Goal: Information Seeking & Learning: Learn about a topic

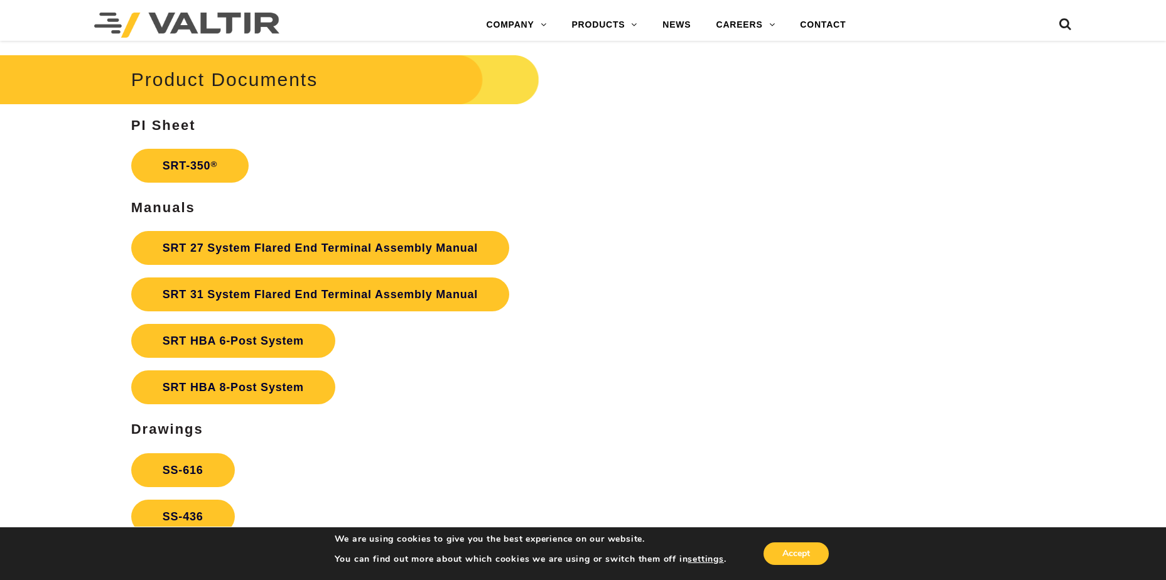
scroll to position [2324, 0]
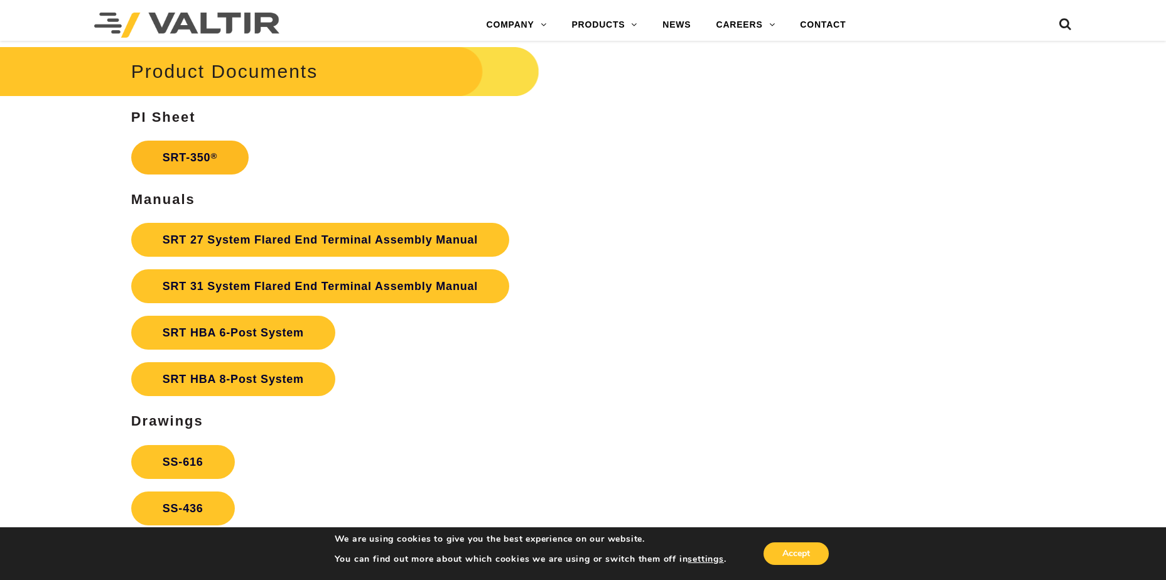
click at [190, 152] on link "SRT-350 ®" at bounding box center [189, 158] width 117 height 34
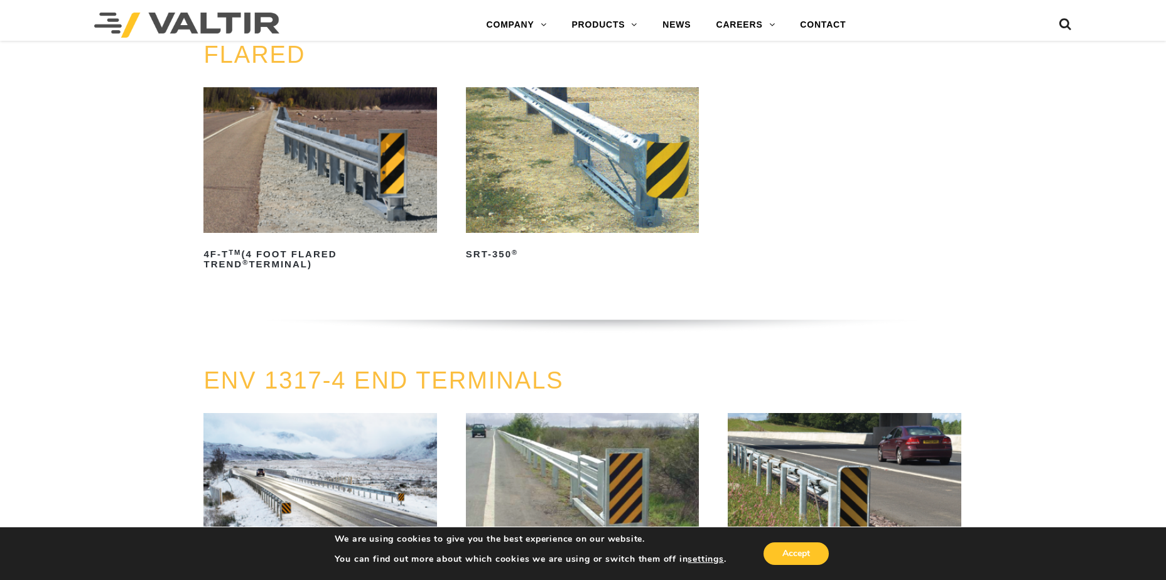
scroll to position [1256, 0]
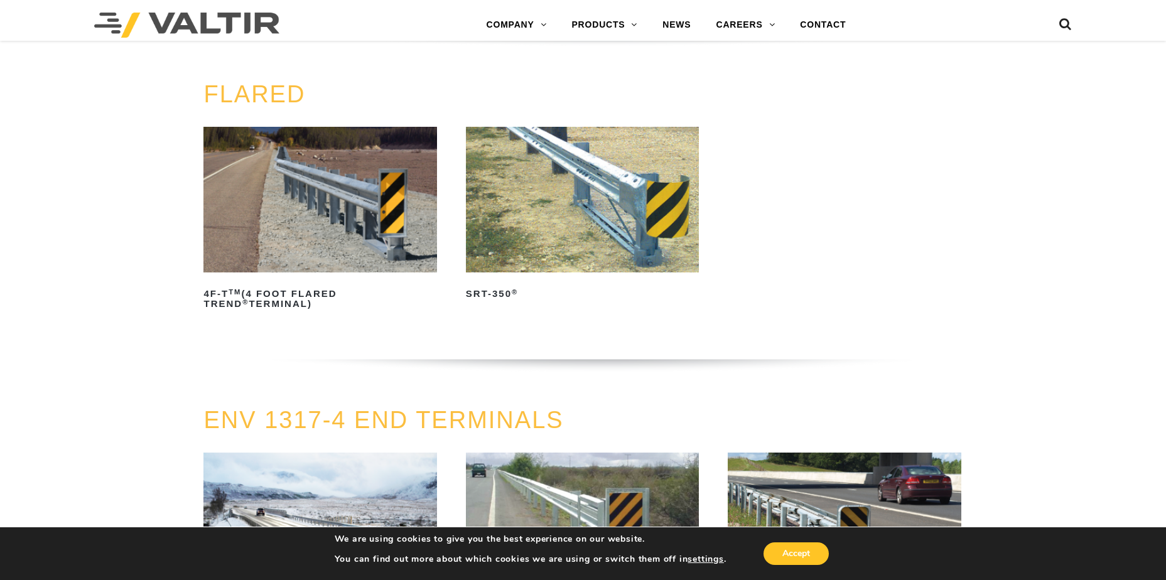
click at [577, 217] on img at bounding box center [582, 200] width 233 height 146
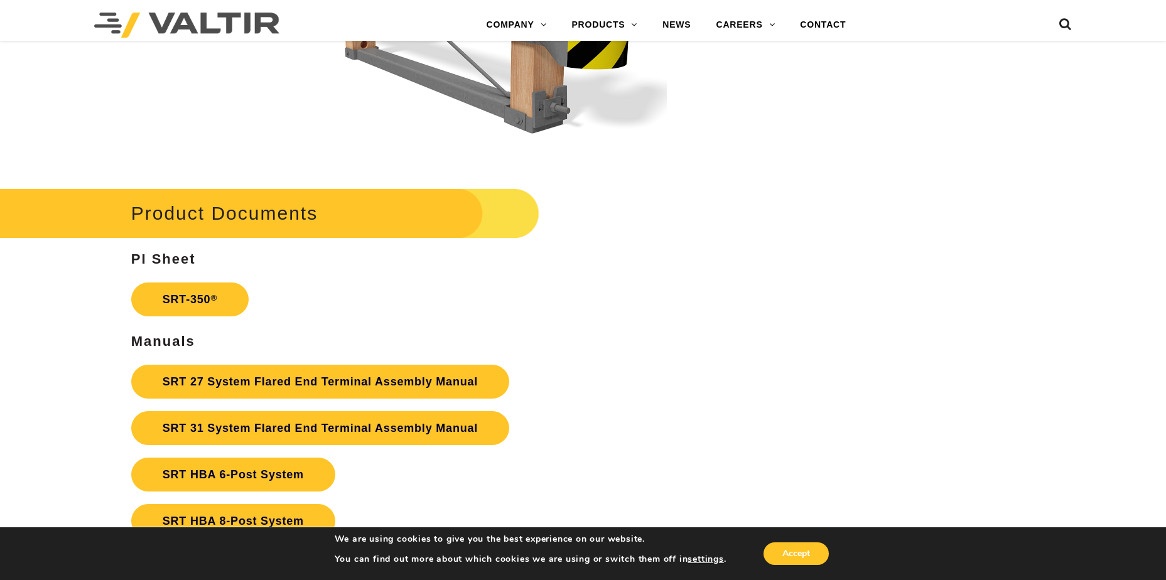
scroll to position [2261, 0]
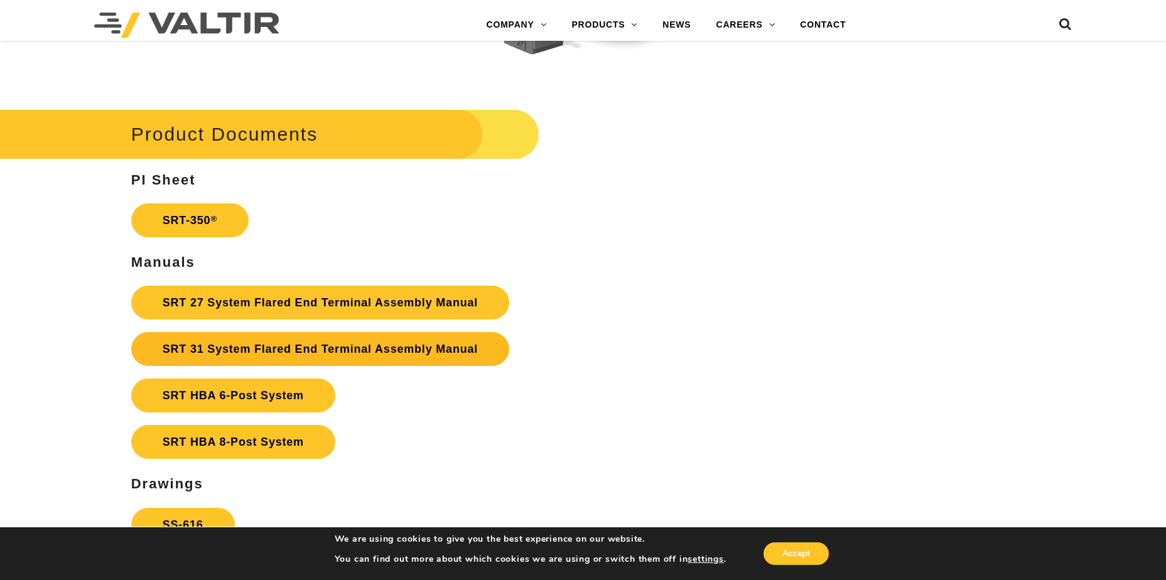
click at [269, 351] on link "SRT 31 System Flared End Terminal Assembly Manual" at bounding box center [320, 349] width 378 height 34
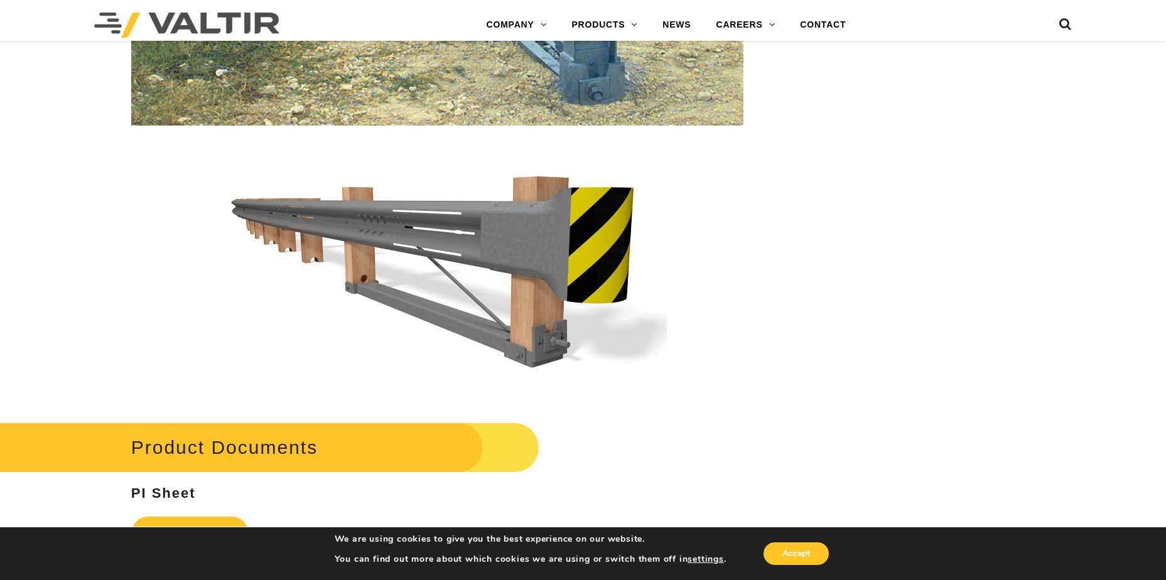
scroll to position [1947, 0]
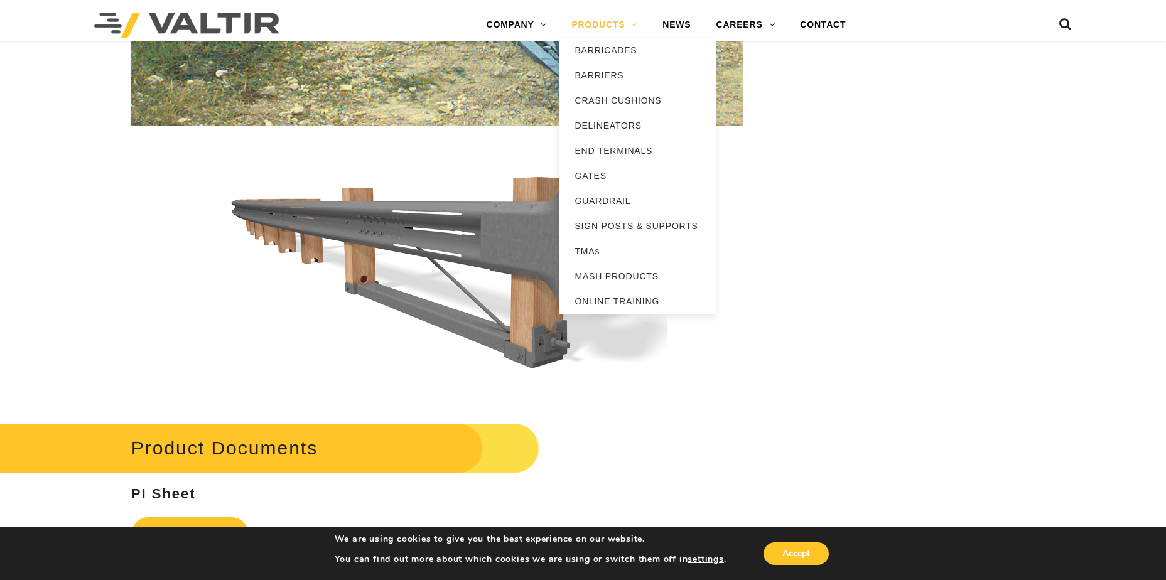
click at [612, 24] on link "PRODUCTS" at bounding box center [604, 25] width 91 height 25
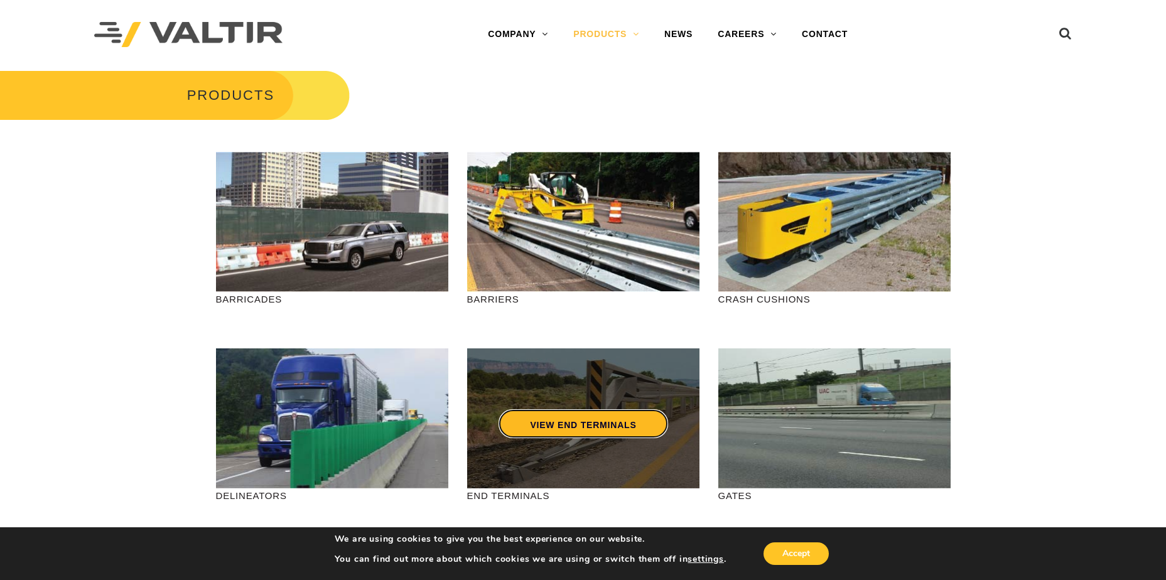
click at [557, 421] on link "VIEW END TERMINALS" at bounding box center [583, 424] width 169 height 29
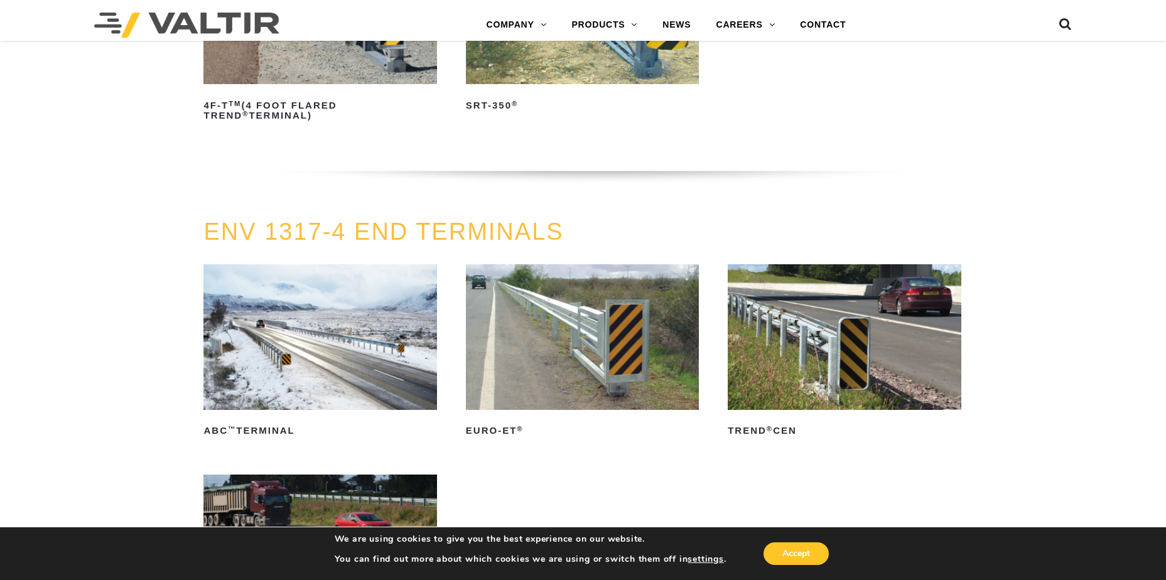
scroll to position [1193, 0]
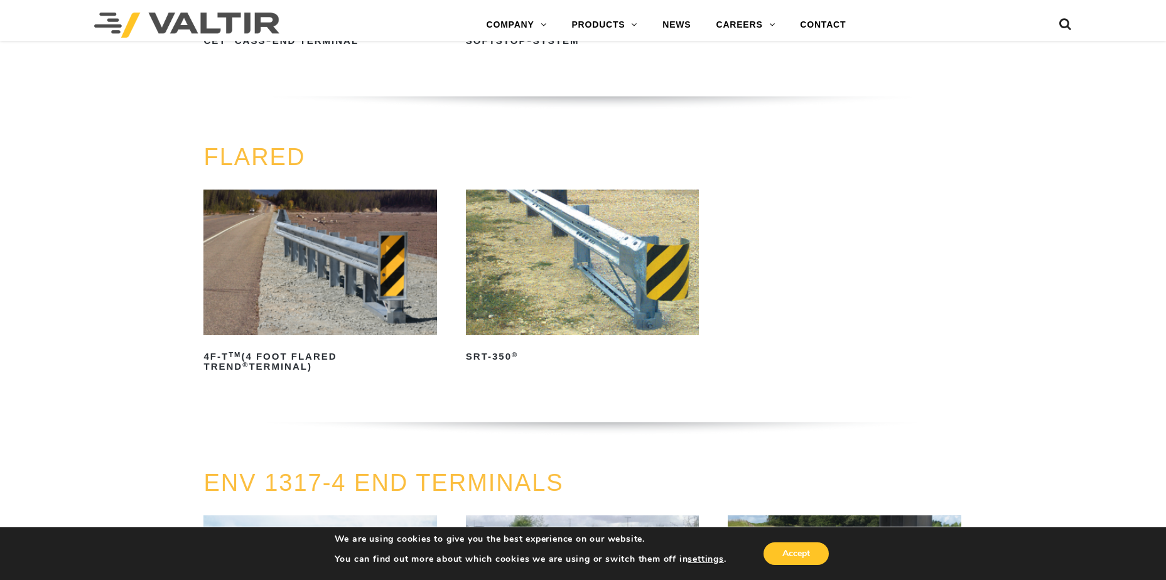
click at [580, 288] on img at bounding box center [582, 263] width 233 height 146
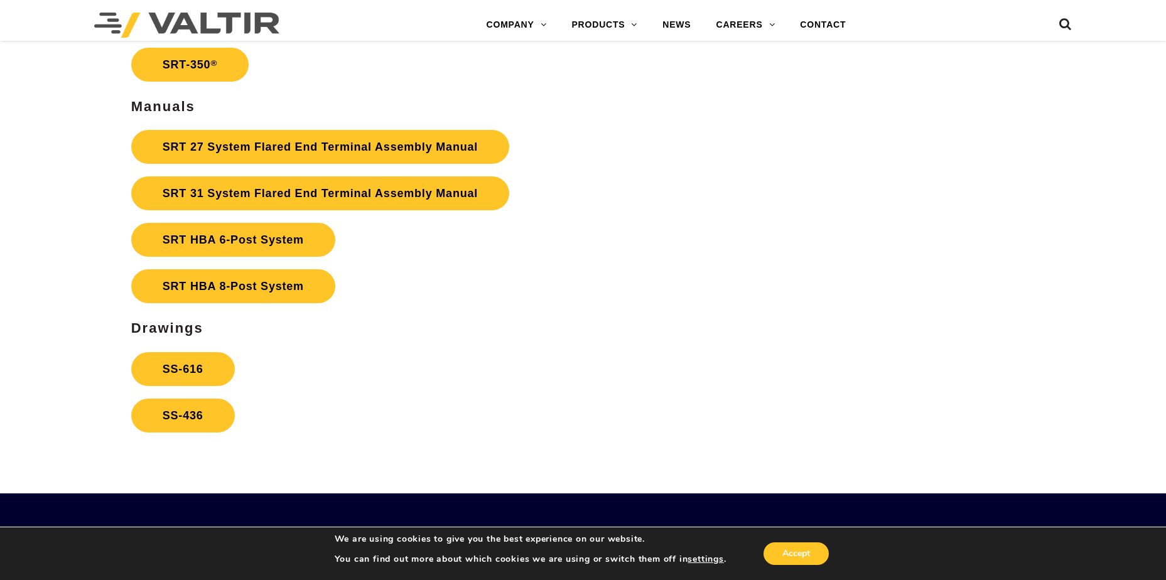
scroll to position [2513, 0]
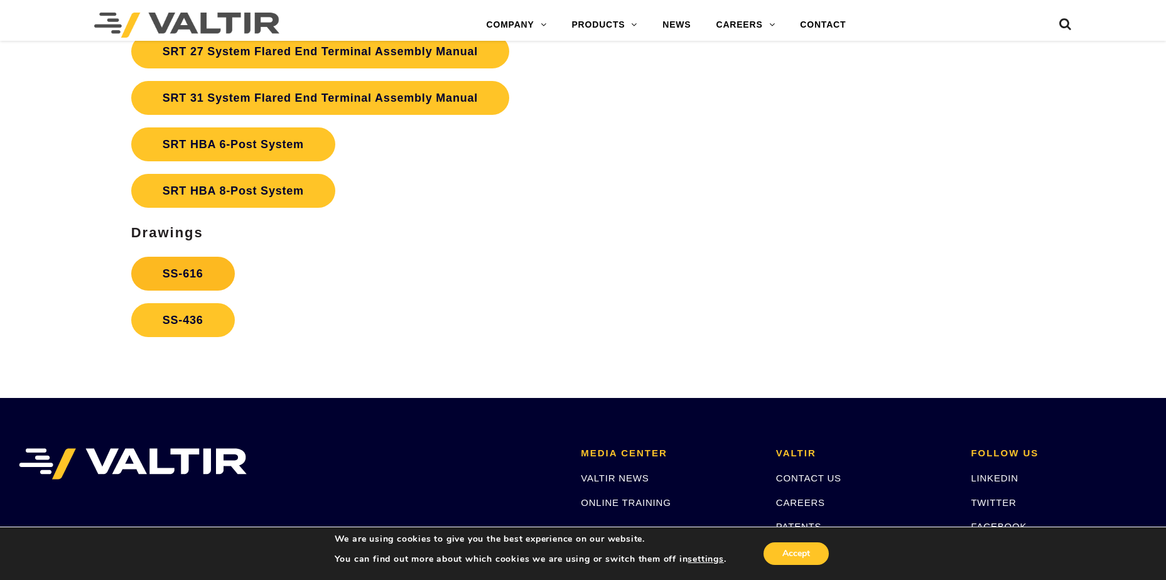
click at [178, 275] on link "SS-616" at bounding box center [183, 274] width 104 height 34
